Goal: Information Seeking & Learning: Learn about a topic

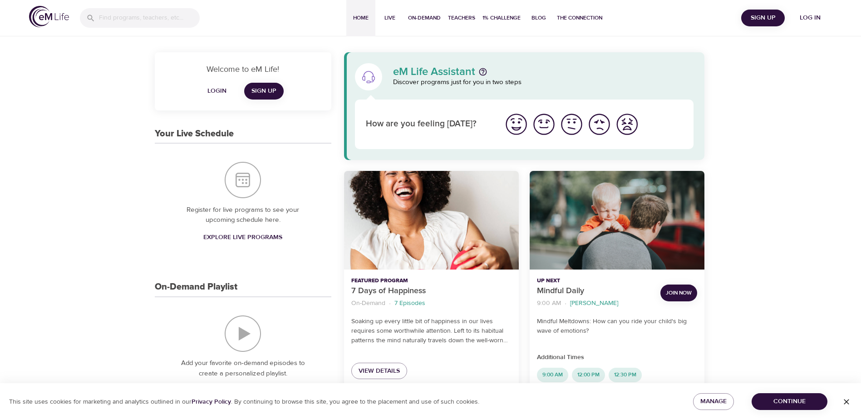
click at [816, 15] on span "Log in" at bounding box center [810, 17] width 36 height 11
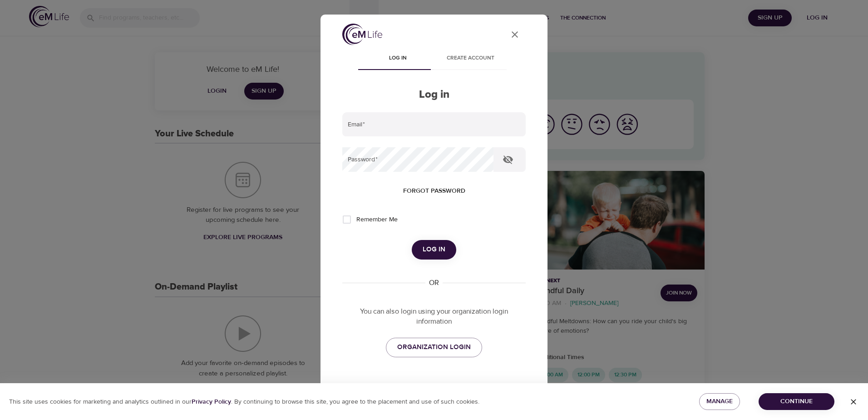
type input "lori.hatch@kornferry.com"
click at [435, 249] on span "Log in" at bounding box center [434, 249] width 23 height 12
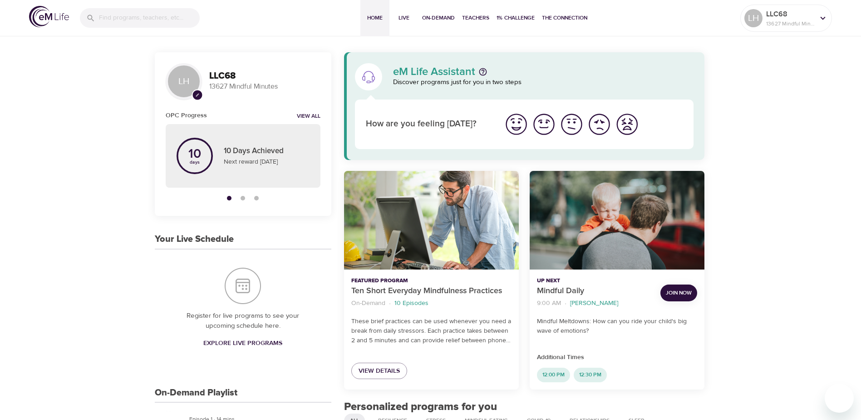
click at [678, 290] on span "Join Now" at bounding box center [679, 293] width 26 height 10
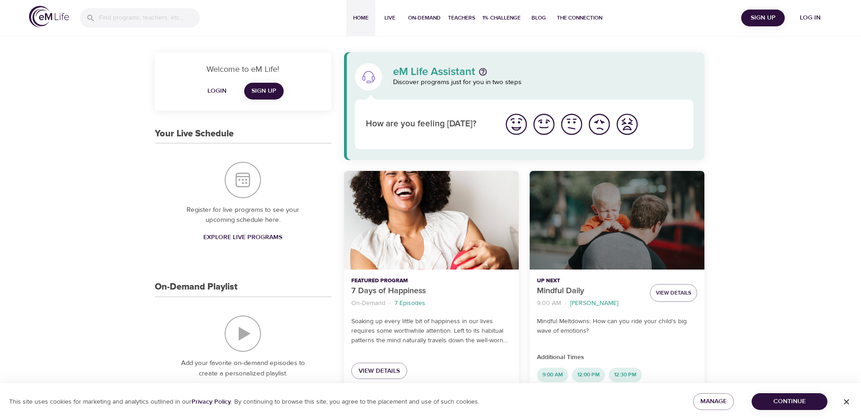
click at [573, 229] on div "Mindful Daily" at bounding box center [617, 220] width 175 height 99
